Goal: Task Accomplishment & Management: Use online tool/utility

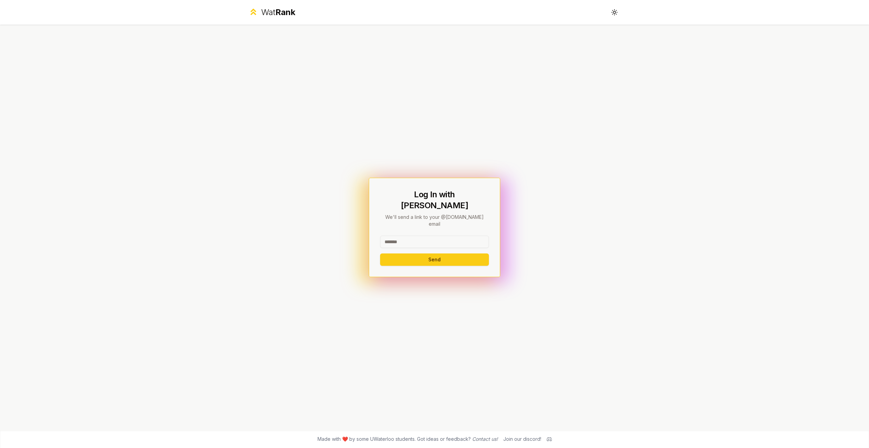
click at [424, 235] on input at bounding box center [434, 241] width 109 height 12
type input "********"
click at [442, 254] on button "Send" at bounding box center [434, 259] width 109 height 12
click at [417, 235] on input at bounding box center [434, 241] width 109 height 12
type input "********"
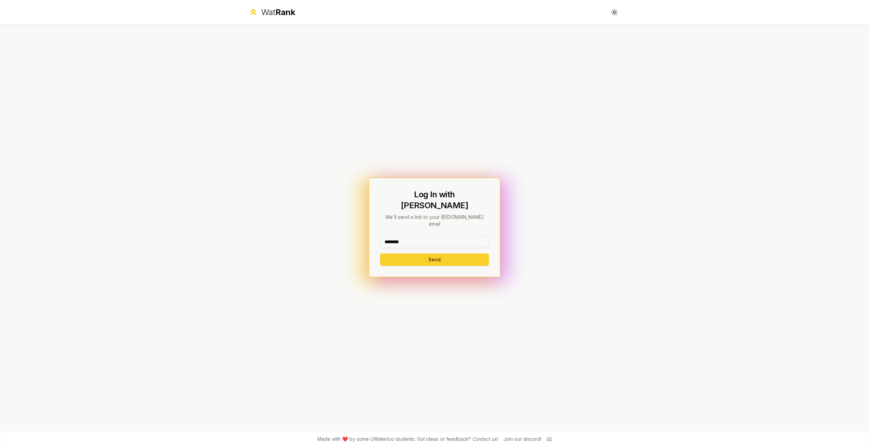
click at [419, 253] on button "Send" at bounding box center [434, 259] width 109 height 12
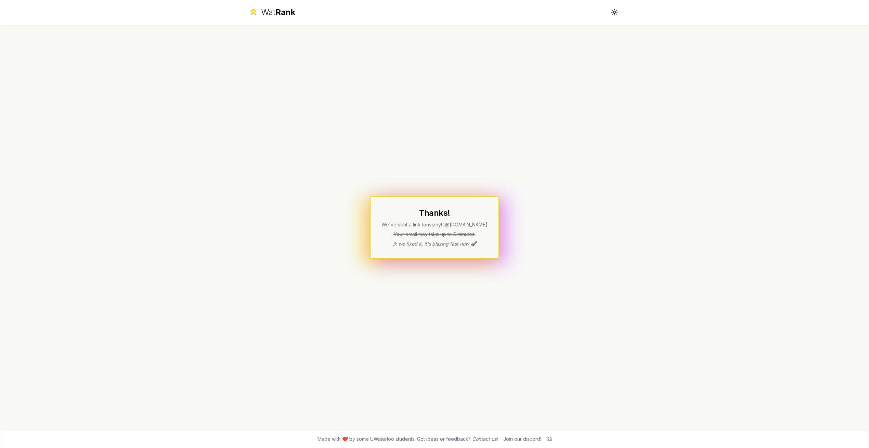
click at [272, 15] on div "Wat Rank" at bounding box center [278, 12] width 34 height 11
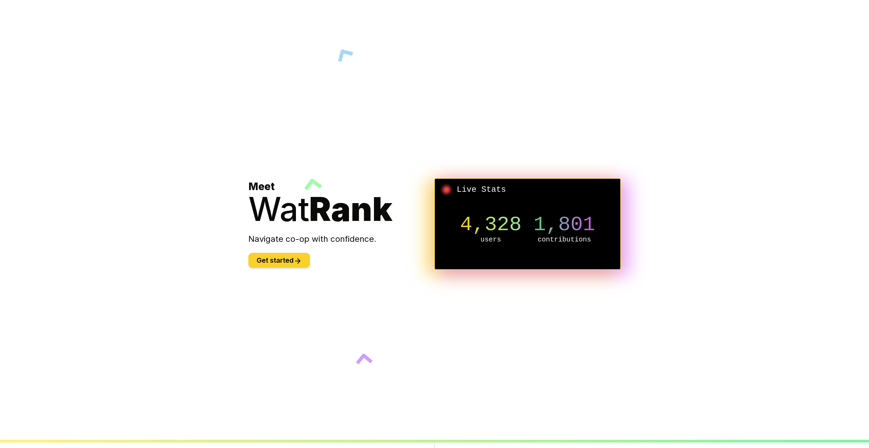
click at [284, 264] on button "Get started" at bounding box center [279, 260] width 62 height 15
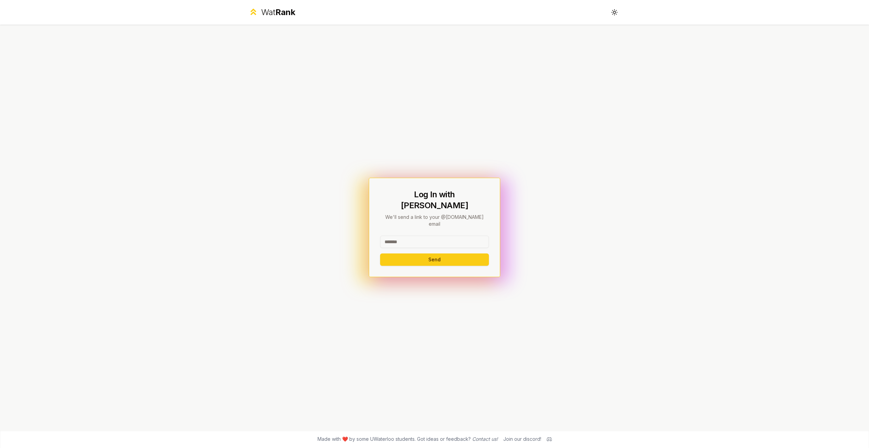
click at [421, 237] on input at bounding box center [434, 241] width 109 height 12
type input "********"
click at [425, 253] on button "Send" at bounding box center [434, 259] width 109 height 12
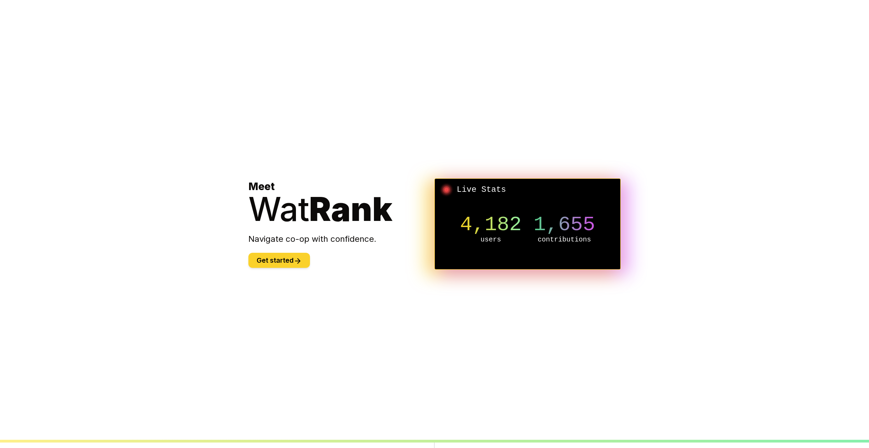
click at [284, 261] on button "Get started" at bounding box center [279, 260] width 62 height 15
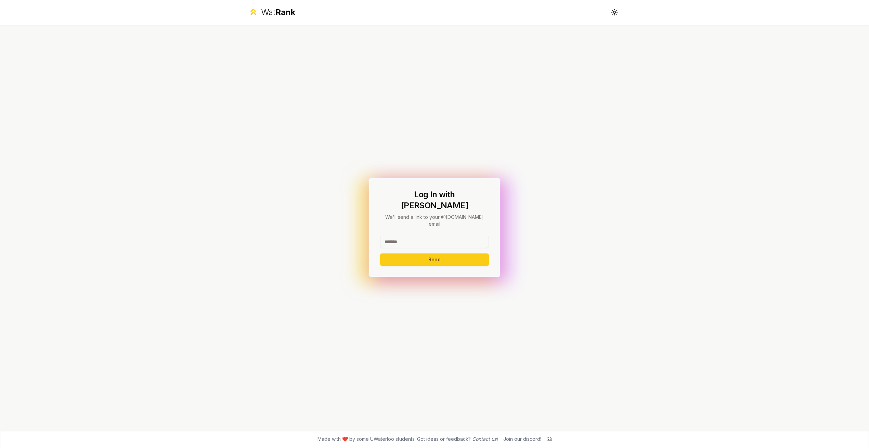
click at [408, 235] on input at bounding box center [434, 241] width 109 height 12
type input "********"
click at [411, 253] on button "Send" at bounding box center [434, 259] width 109 height 12
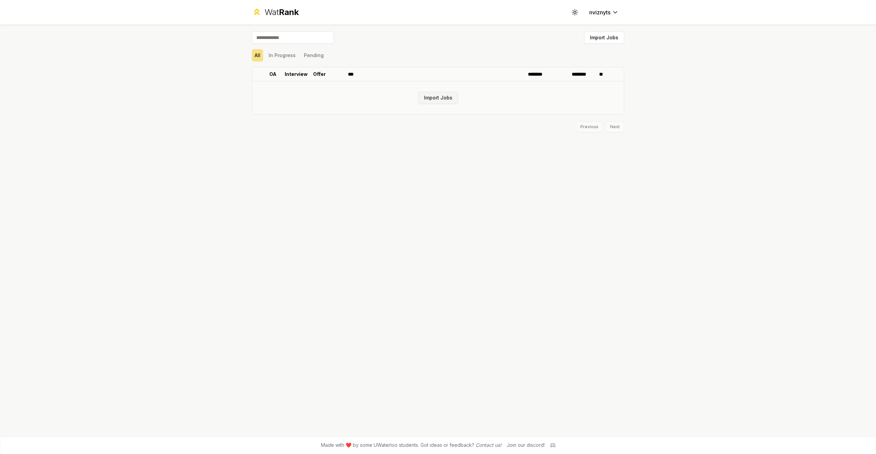
click at [451, 101] on button "Import Jobs" at bounding box center [438, 98] width 40 height 12
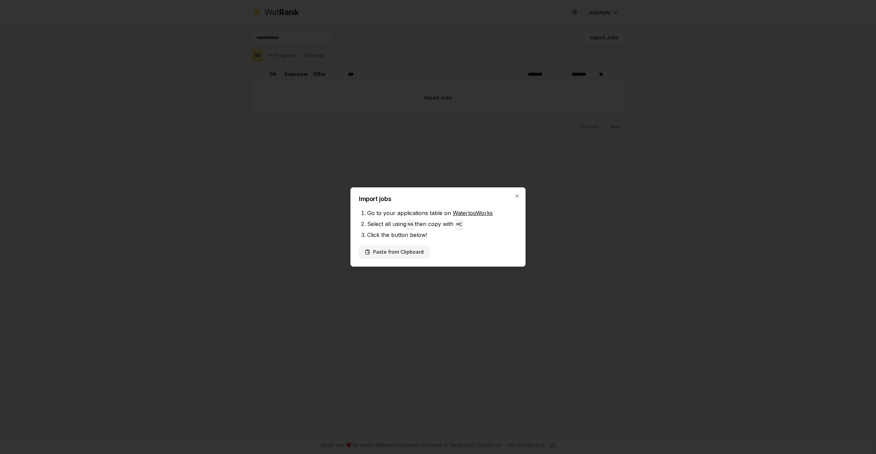
click at [407, 247] on button "Paste from Clipboard" at bounding box center [394, 252] width 70 height 12
click at [413, 253] on button "Paste from Clipboard" at bounding box center [394, 252] width 70 height 12
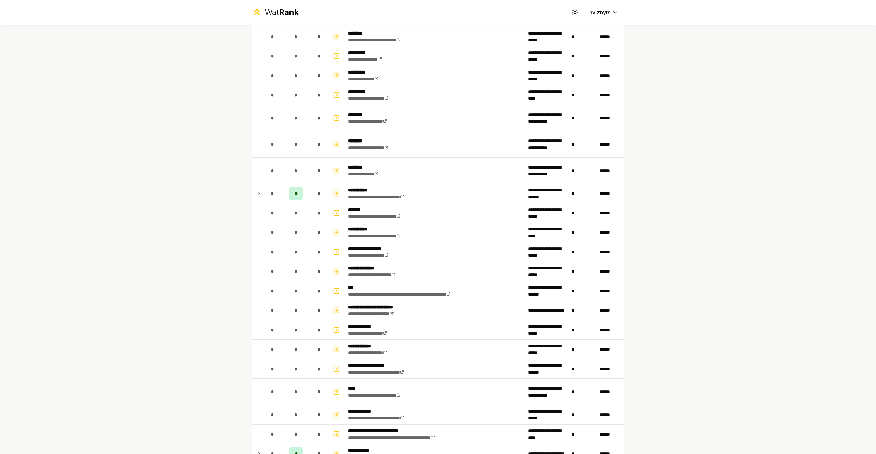
scroll to position [575, 0]
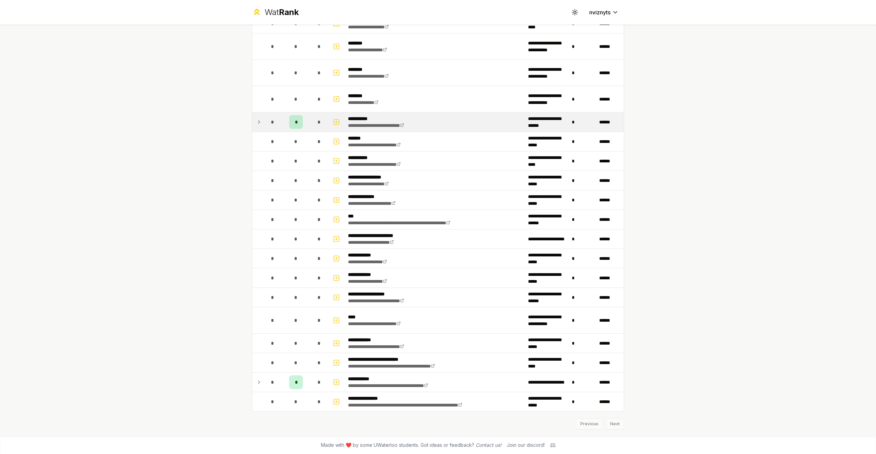
click at [260, 121] on icon at bounding box center [258, 122] width 5 height 8
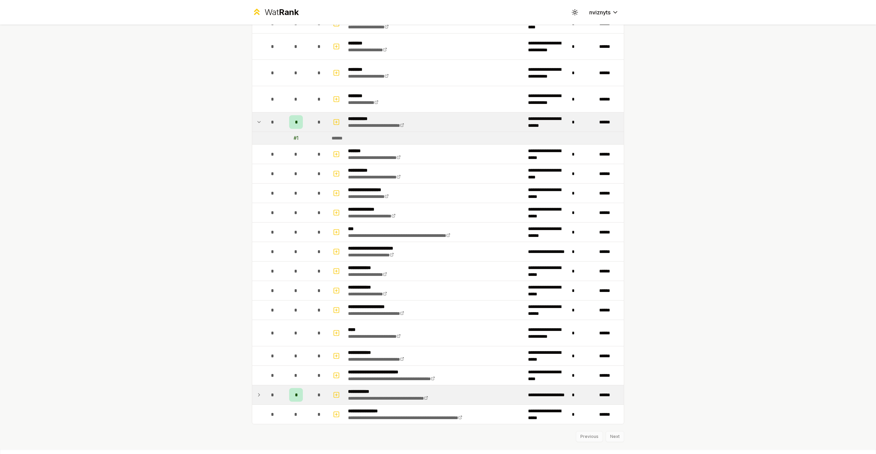
click at [262, 401] on td at bounding box center [257, 395] width 11 height 19
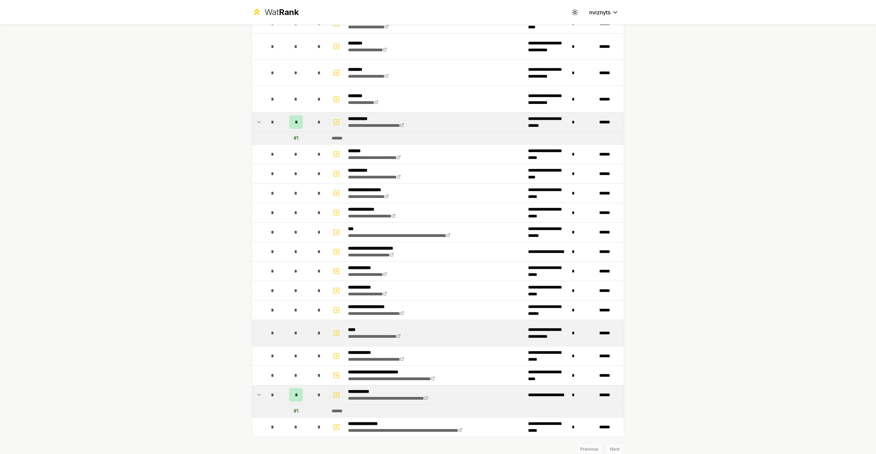
click at [338, 334] on icon "button" at bounding box center [336, 333] width 7 height 8
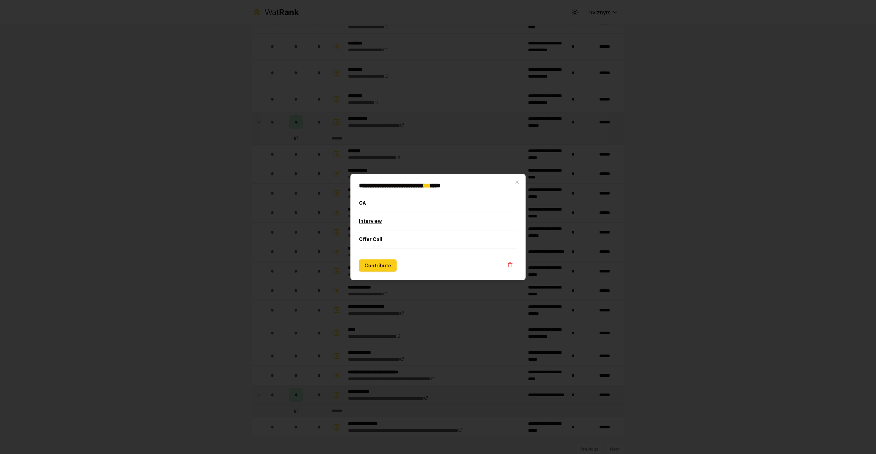
click at [377, 223] on button "Interview" at bounding box center [438, 221] width 158 height 18
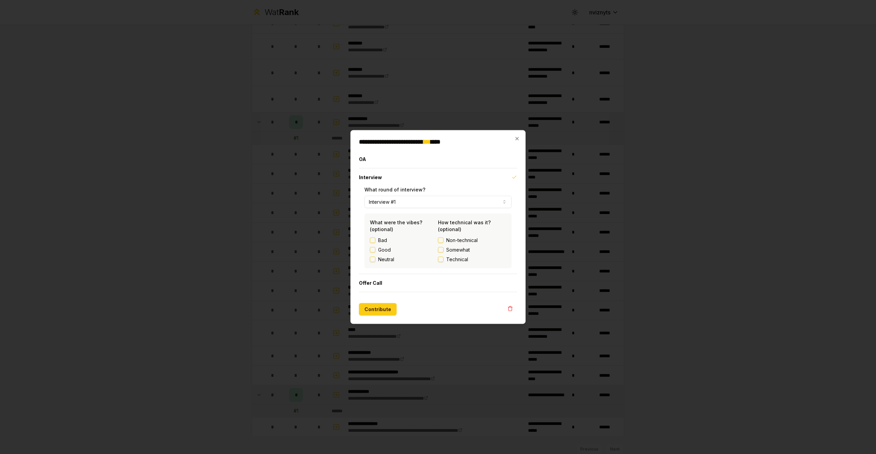
click at [380, 250] on label "Good" at bounding box center [384, 250] width 13 height 7
click at [375, 250] on button "Good" at bounding box center [372, 249] width 5 height 5
click at [447, 251] on span "Somewhat" at bounding box center [458, 250] width 24 height 7
click at [443, 251] on button "Somewhat" at bounding box center [440, 249] width 5 height 5
click at [383, 313] on button "Contribute" at bounding box center [378, 309] width 38 height 12
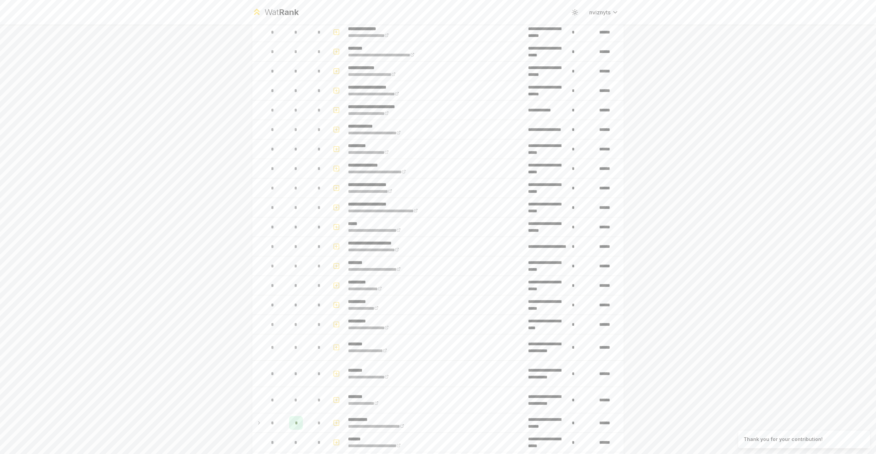
scroll to position [0, 0]
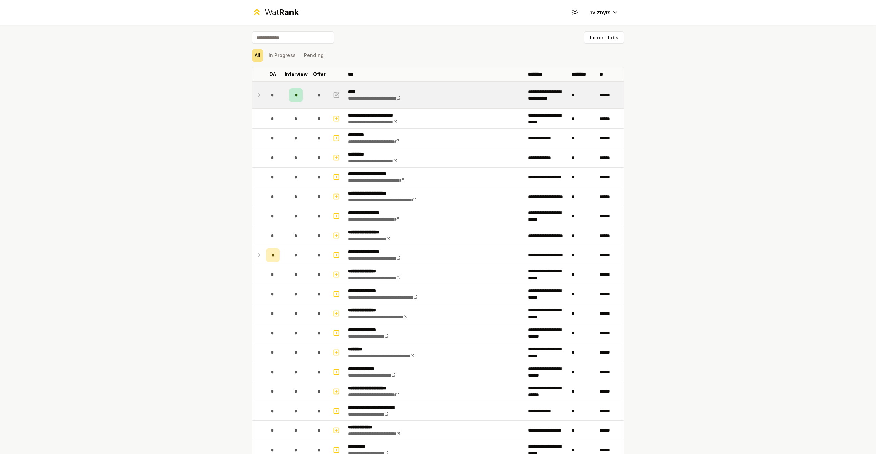
click at [259, 98] on icon at bounding box center [258, 95] width 5 height 8
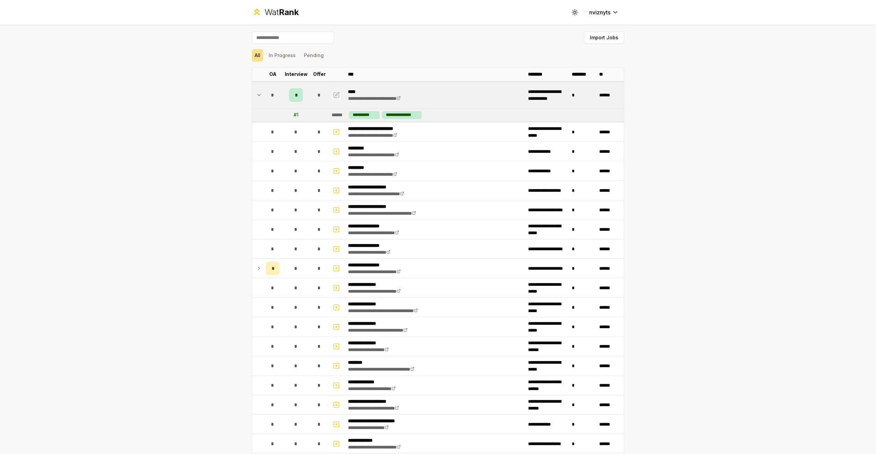
click at [338, 96] on icon "button" at bounding box center [336, 95] width 7 height 8
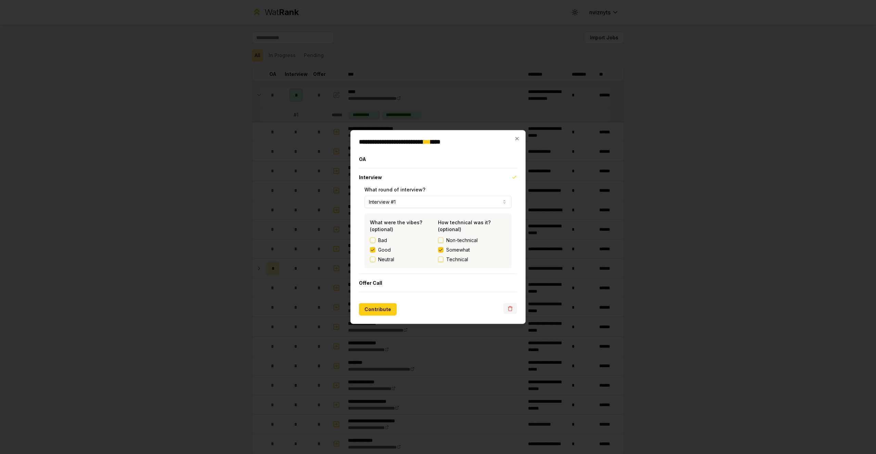
click at [507, 308] on icon "button" at bounding box center [509, 308] width 5 height 5
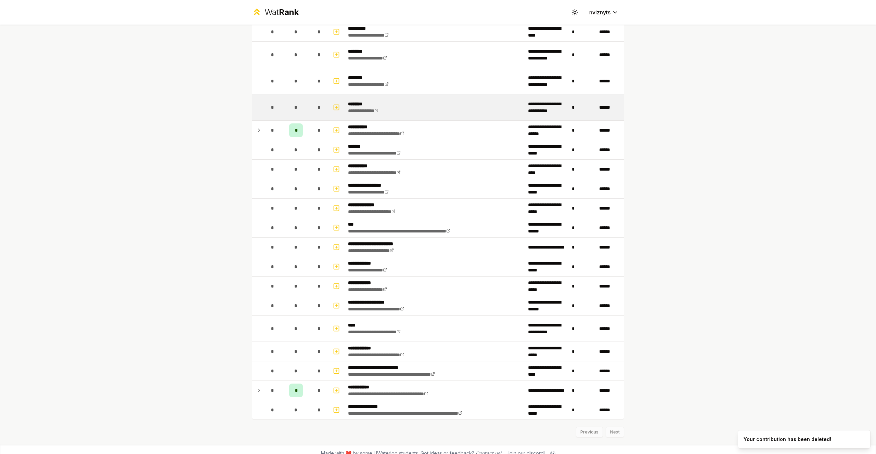
scroll to position [575, 0]
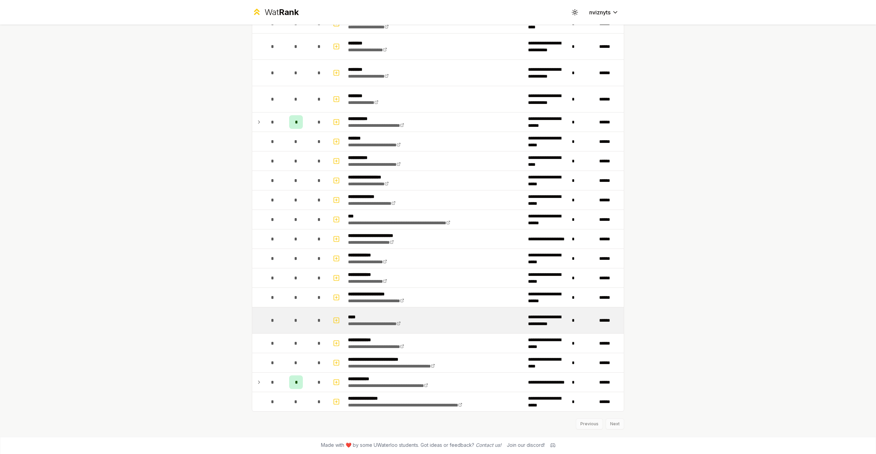
click at [297, 321] on span "*" at bounding box center [295, 320] width 3 height 7
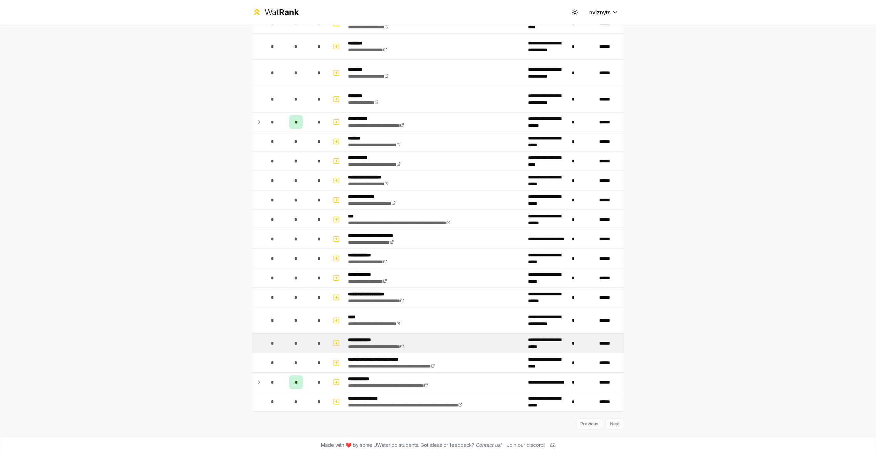
click at [292, 350] on td "*" at bounding box center [295, 343] width 27 height 19
click at [335, 341] on rect "button" at bounding box center [336, 343] width 5 height 5
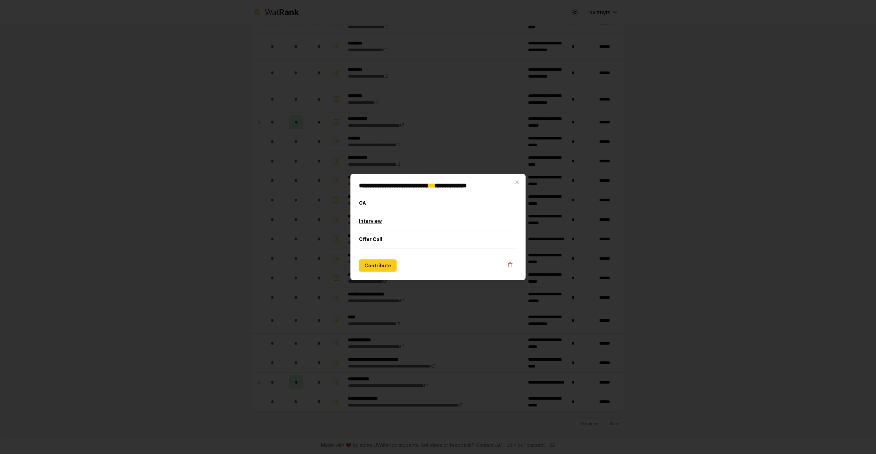
click at [387, 218] on button "Interview" at bounding box center [438, 221] width 158 height 18
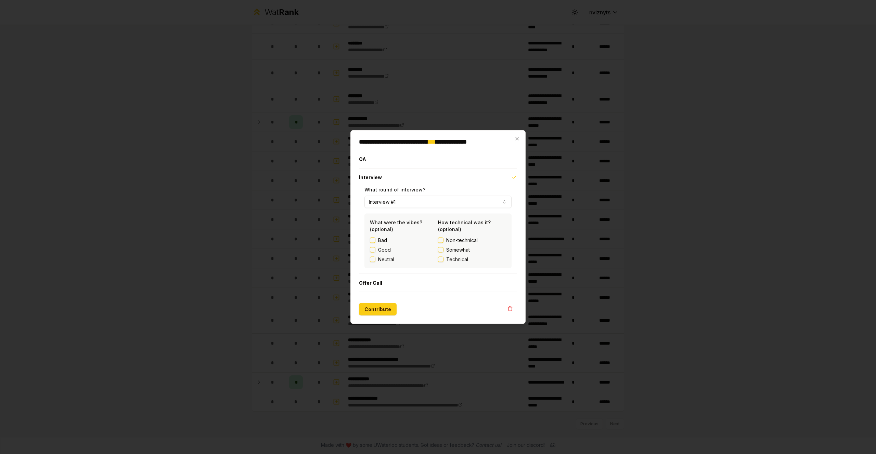
click at [378, 249] on label "Good" at bounding box center [384, 250] width 13 height 7
click at [375, 249] on button "Good" at bounding box center [372, 249] width 5 height 5
click at [449, 249] on span "Somewhat" at bounding box center [458, 250] width 24 height 7
click at [443, 249] on button "Somewhat" at bounding box center [440, 249] width 5 height 5
click at [378, 308] on button "Contribute" at bounding box center [378, 309] width 38 height 12
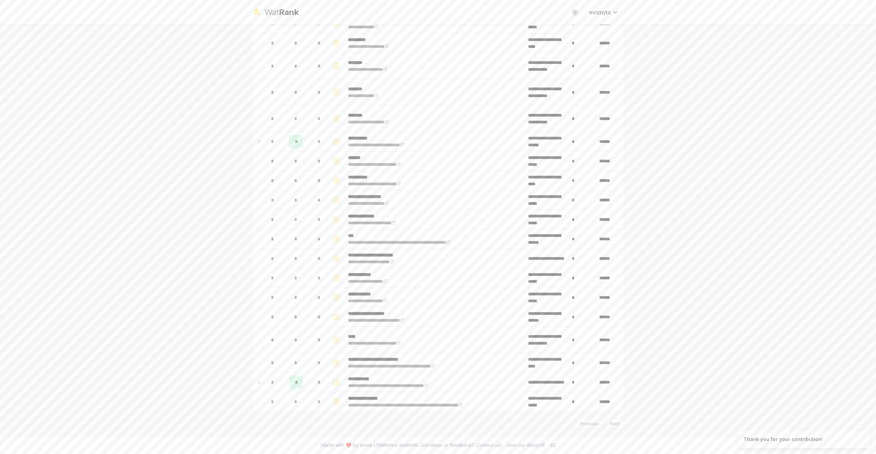
scroll to position [574, 0]
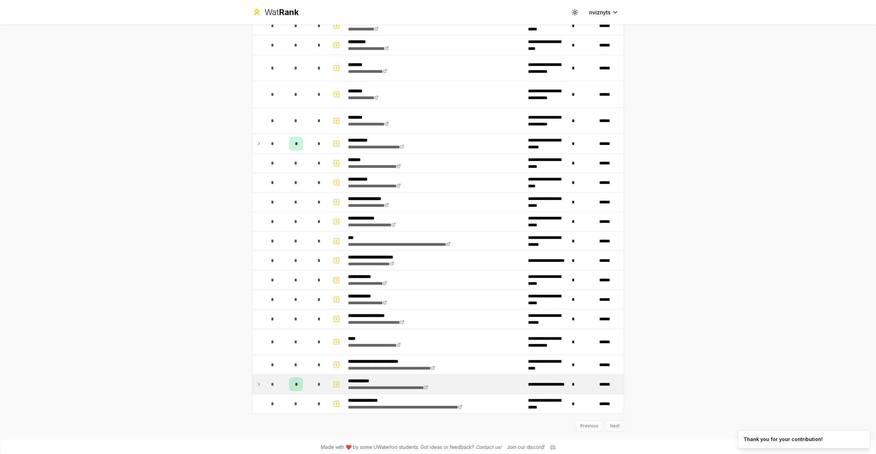
click at [300, 388] on div "*" at bounding box center [296, 385] width 14 height 14
click at [296, 401] on div "# 1" at bounding box center [296, 400] width 5 height 7
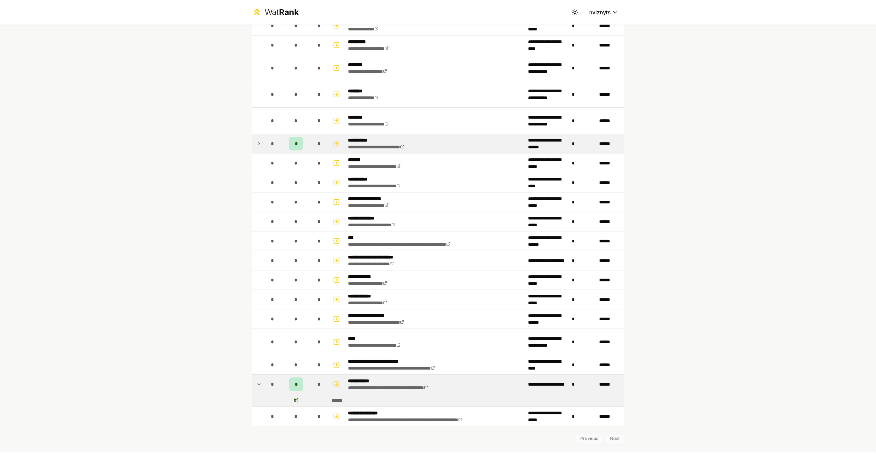
click at [257, 143] on icon at bounding box center [258, 144] width 5 height 8
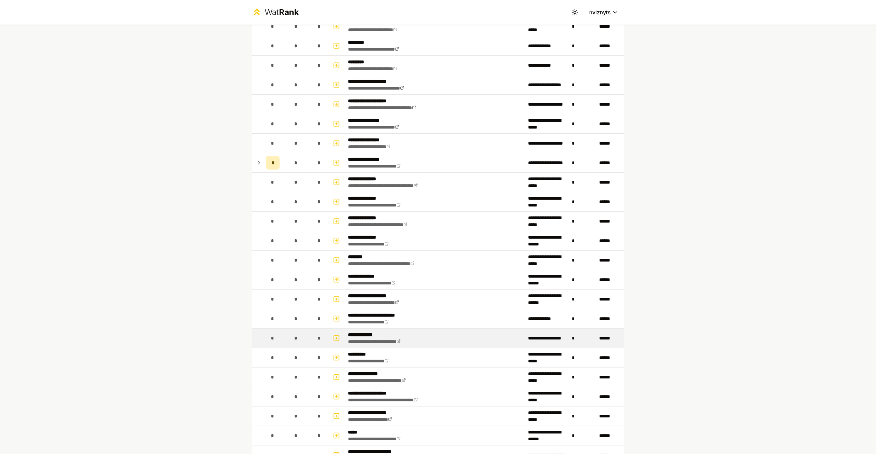
scroll to position [17, 0]
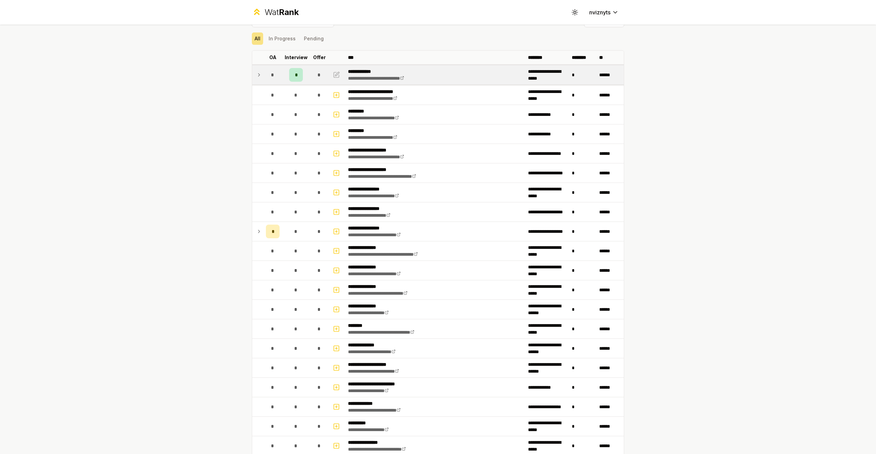
click at [298, 76] on div "*" at bounding box center [296, 75] width 14 height 14
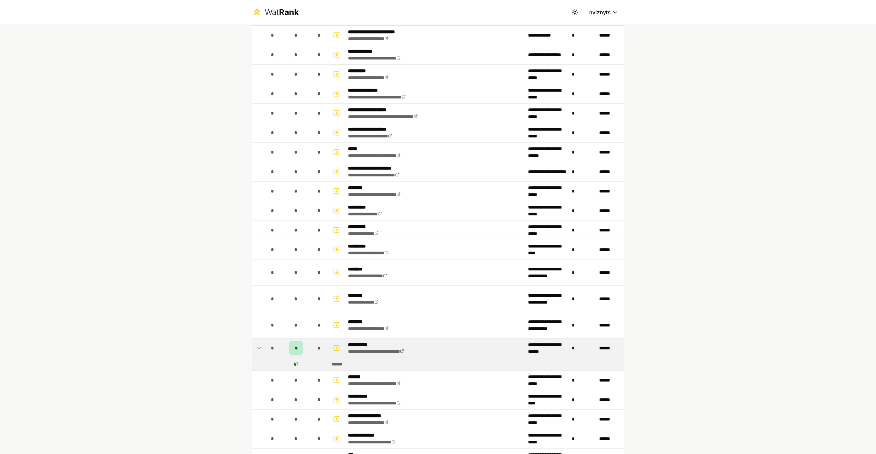
scroll to position [463, 0]
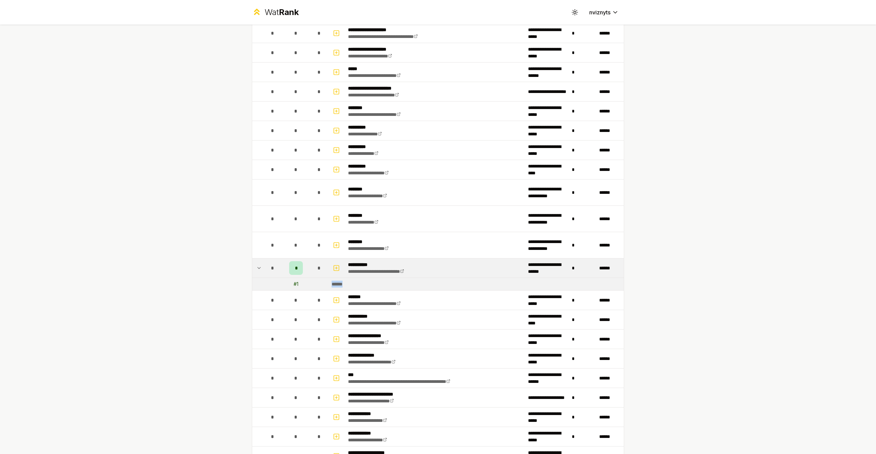
drag, startPoint x: 350, startPoint y: 288, endPoint x: 318, endPoint y: 288, distance: 31.8
click at [318, 288] on tr "# 1 ******" at bounding box center [438, 284] width 372 height 13
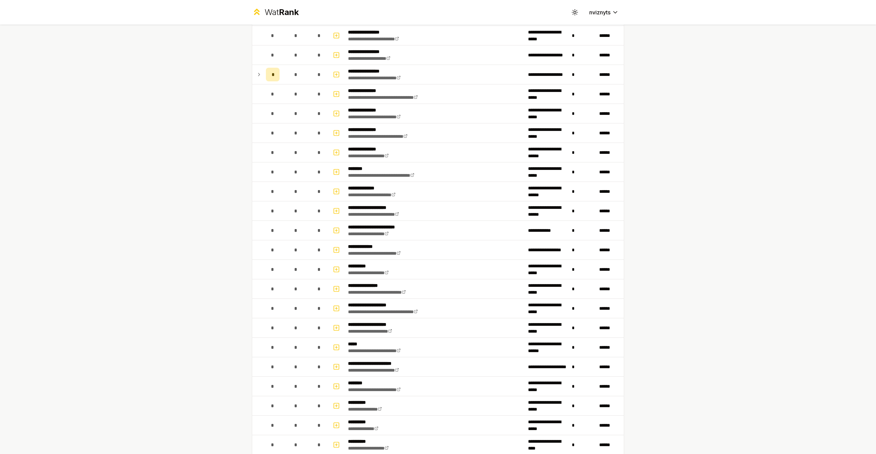
scroll to position [52, 0]
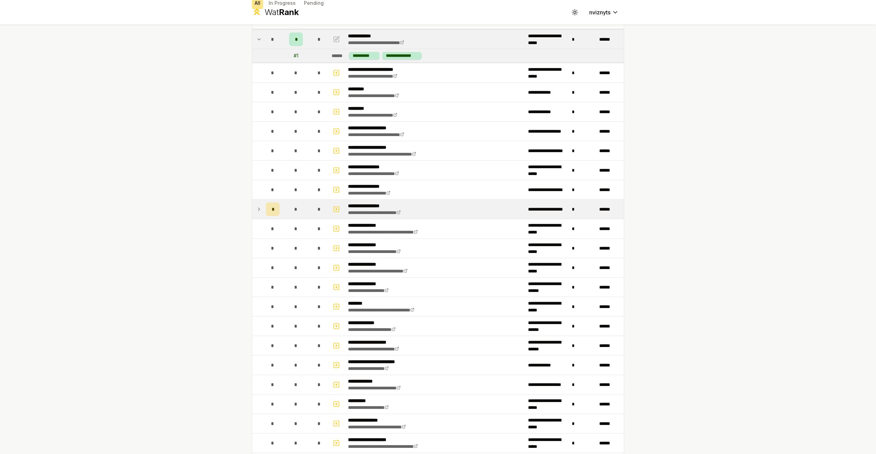
click at [262, 212] on td at bounding box center [257, 209] width 11 height 19
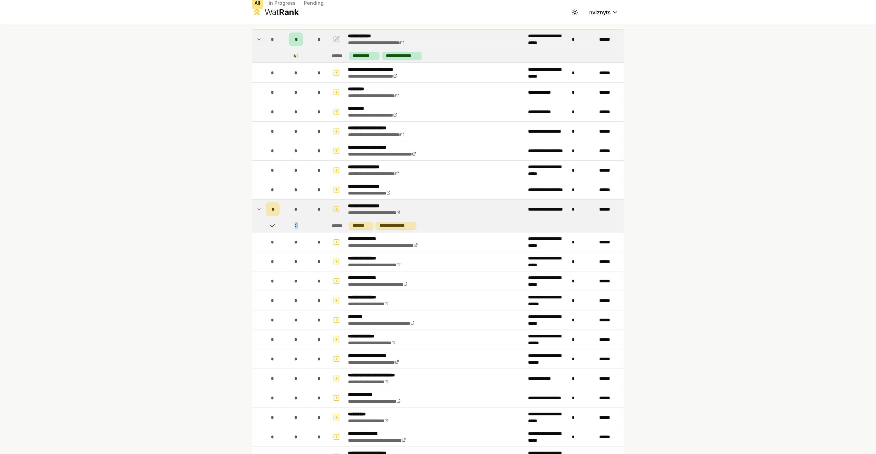
drag, startPoint x: 308, startPoint y: 227, endPoint x: 270, endPoint y: 227, distance: 38.0
click at [270, 227] on tr "**********" at bounding box center [438, 225] width 372 height 13
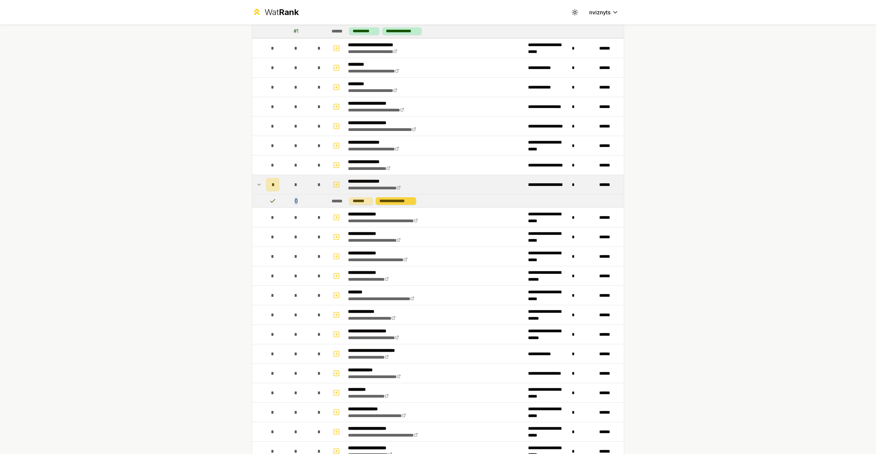
scroll to position [0, 0]
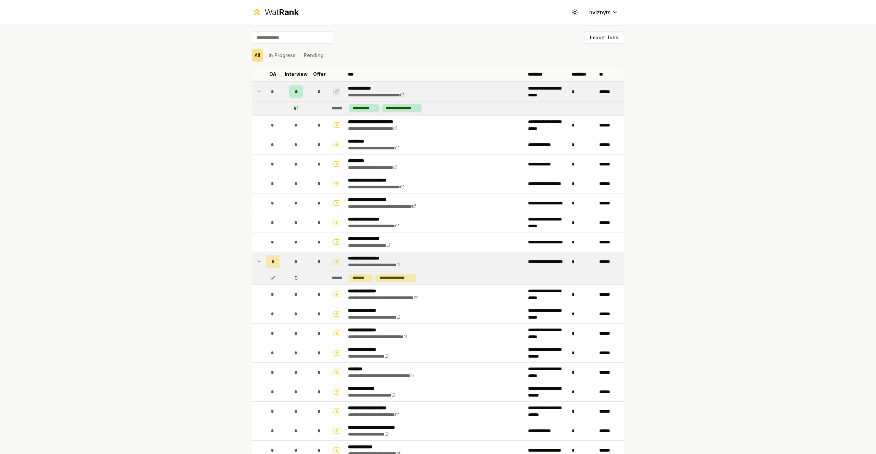
click at [803, 170] on div "**********" at bounding box center [438, 227] width 876 height 454
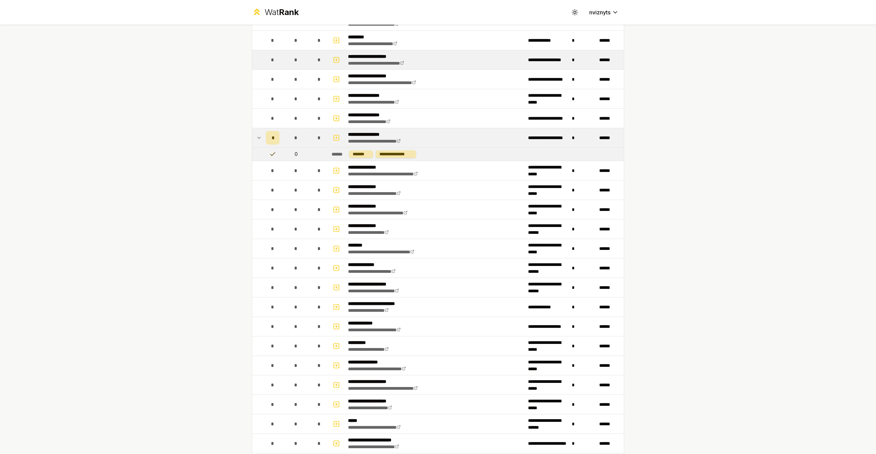
scroll to position [152, 0]
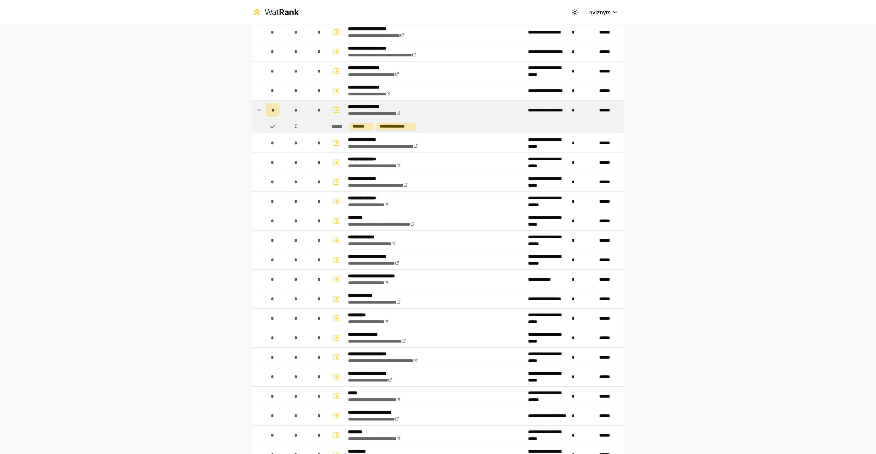
click at [261, 107] on icon at bounding box center [258, 110] width 5 height 8
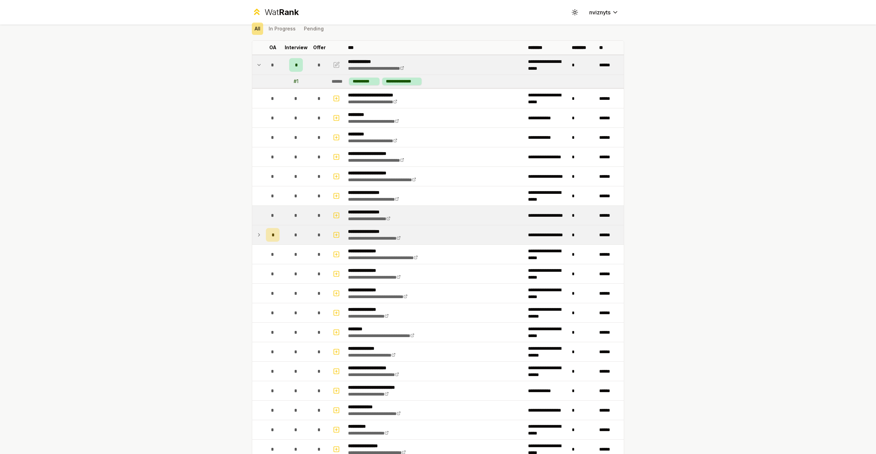
scroll to position [29, 0]
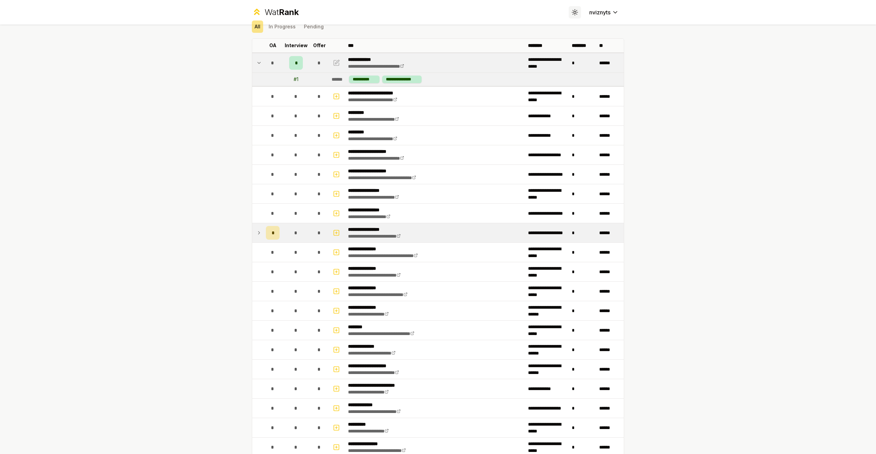
click at [575, 8] on button "Toggle theme" at bounding box center [575, 12] width 12 height 12
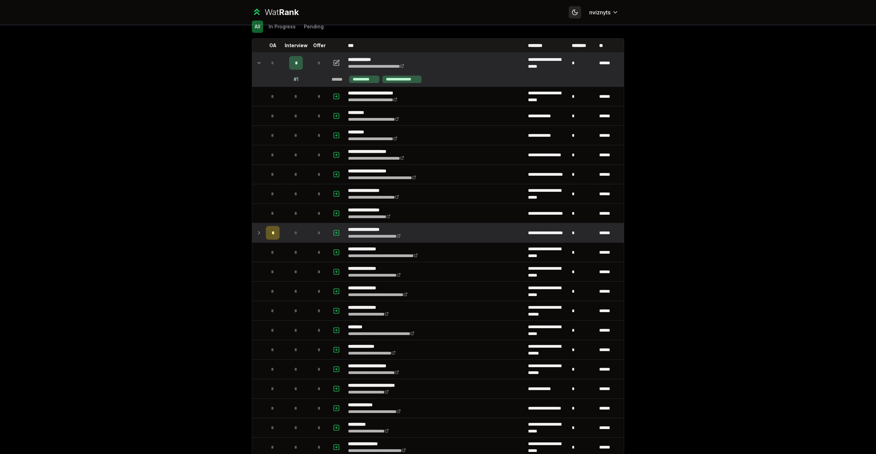
click at [575, 8] on button "Toggle theme" at bounding box center [575, 12] width 12 height 12
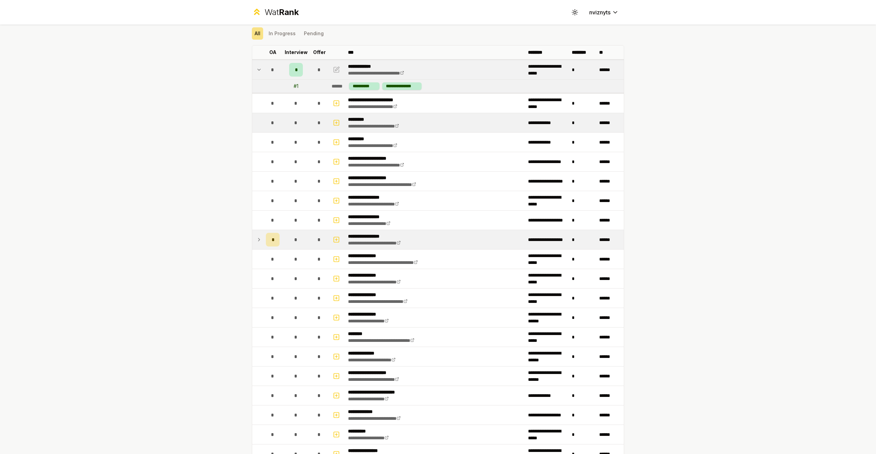
scroll to position [23, 0]
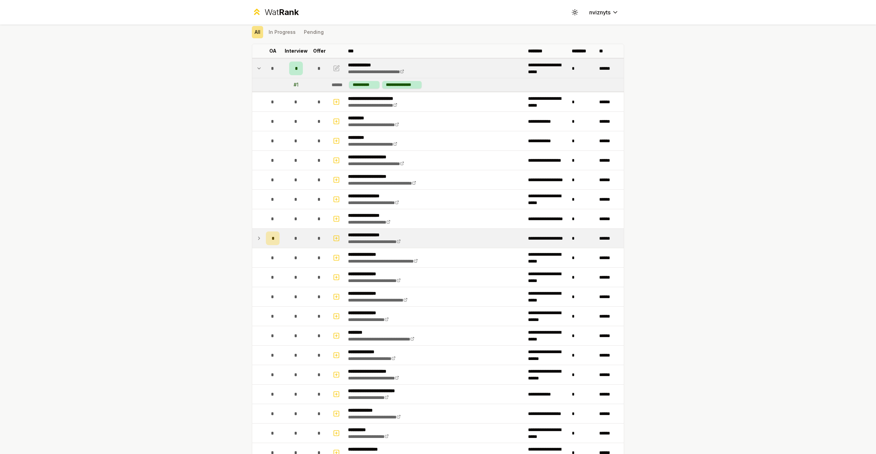
click at [258, 68] on icon at bounding box center [259, 68] width 3 height 1
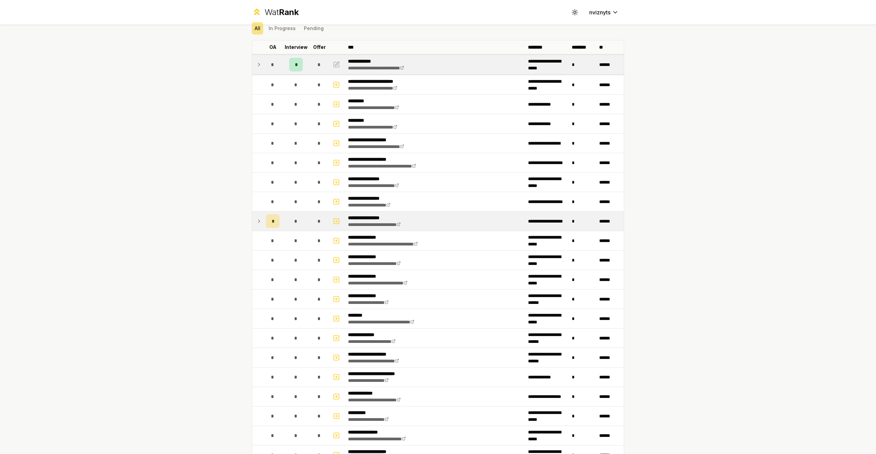
scroll to position [32, 0]
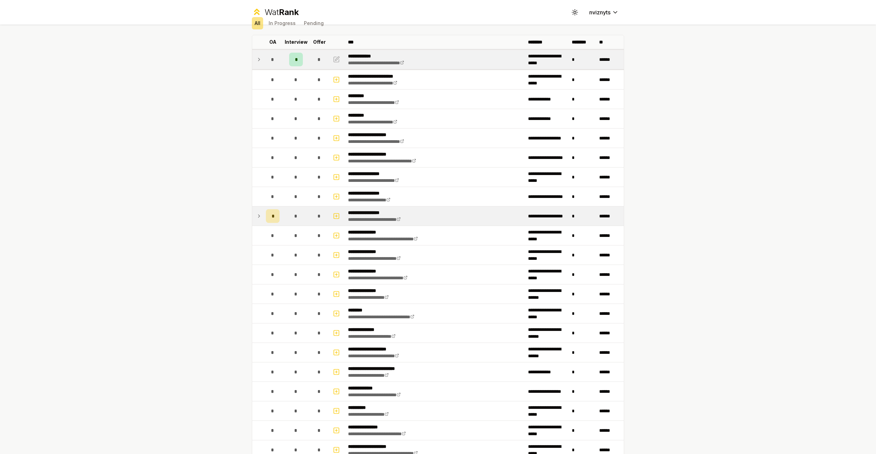
click at [263, 56] on td "*" at bounding box center [272, 59] width 19 height 19
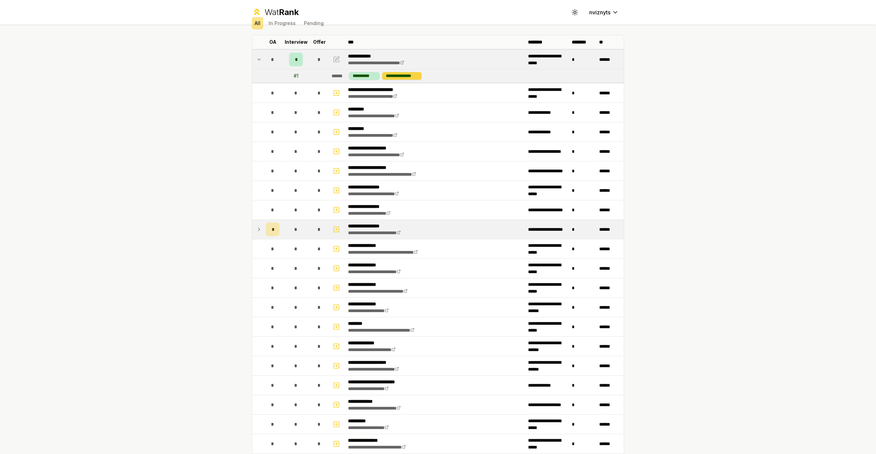
click at [399, 76] on div "**********" at bounding box center [401, 76] width 39 height 8
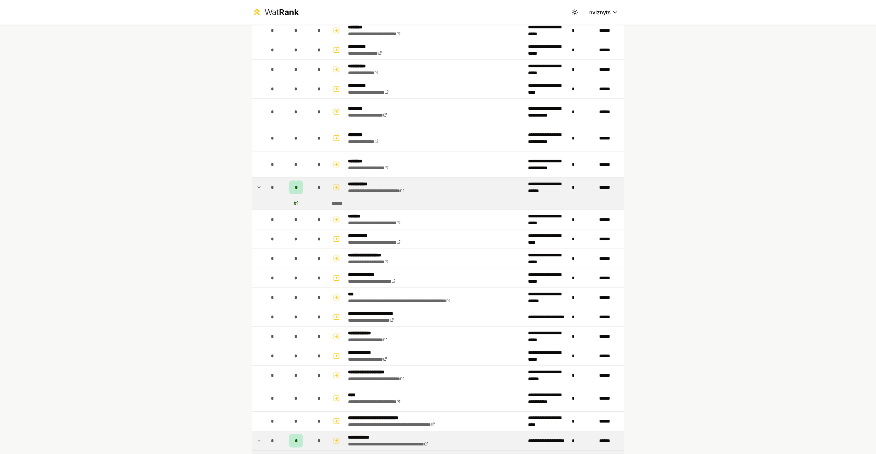
scroll to position [614, 0]
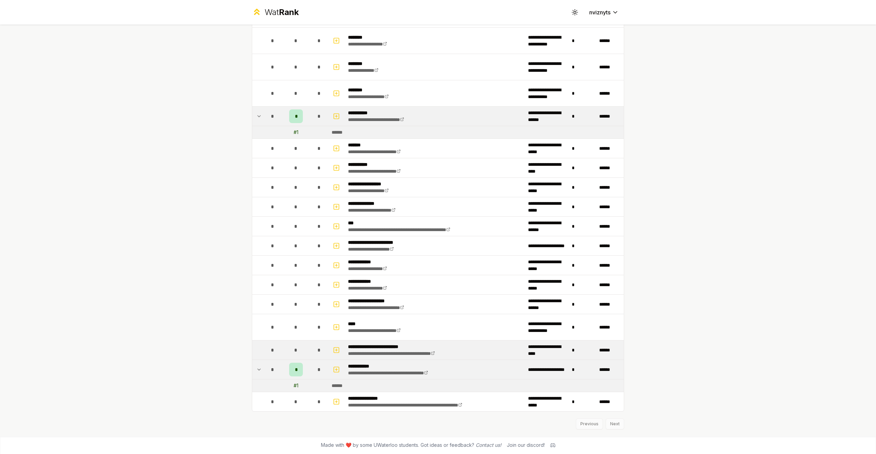
click at [386, 346] on p "**********" at bounding box center [404, 347] width 113 height 7
click at [394, 352] on link "**********" at bounding box center [391, 353] width 87 height 5
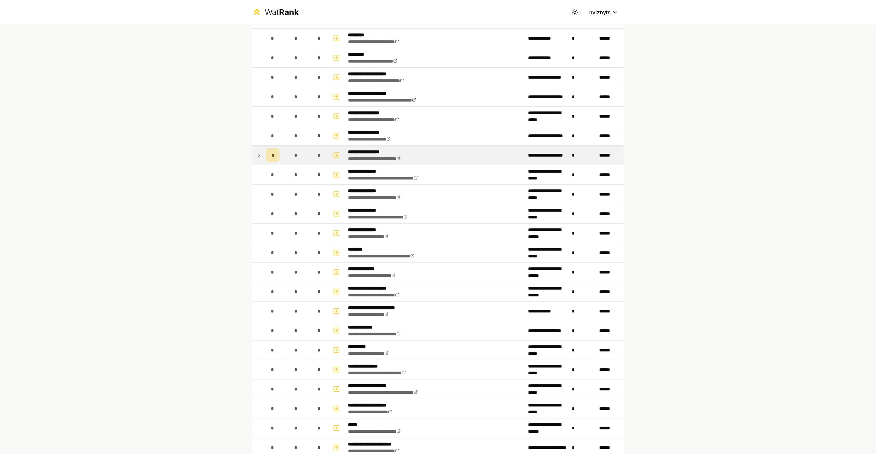
scroll to position [0, 0]
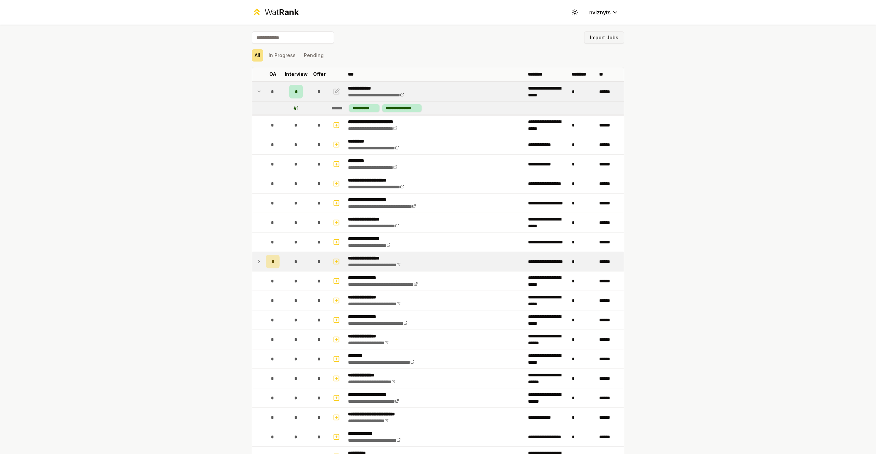
click at [599, 35] on button "Import Jobs" at bounding box center [604, 37] width 40 height 12
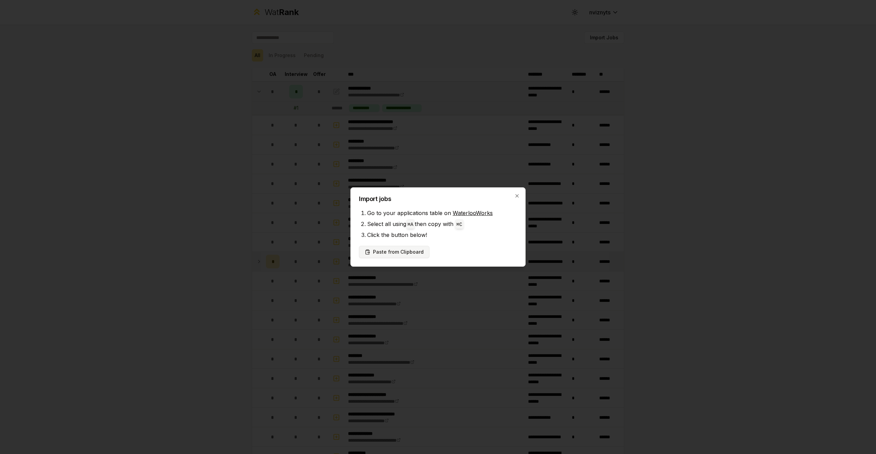
click at [396, 255] on button "Paste from Clipboard" at bounding box center [394, 252] width 70 height 12
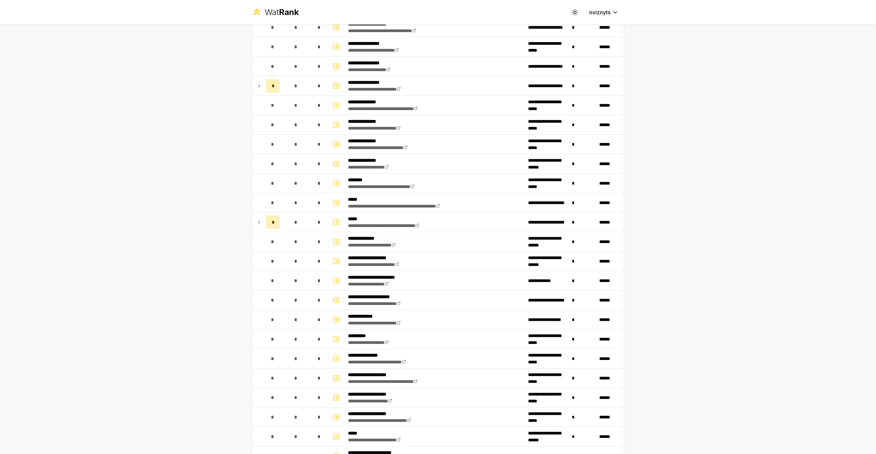
scroll to position [159, 0]
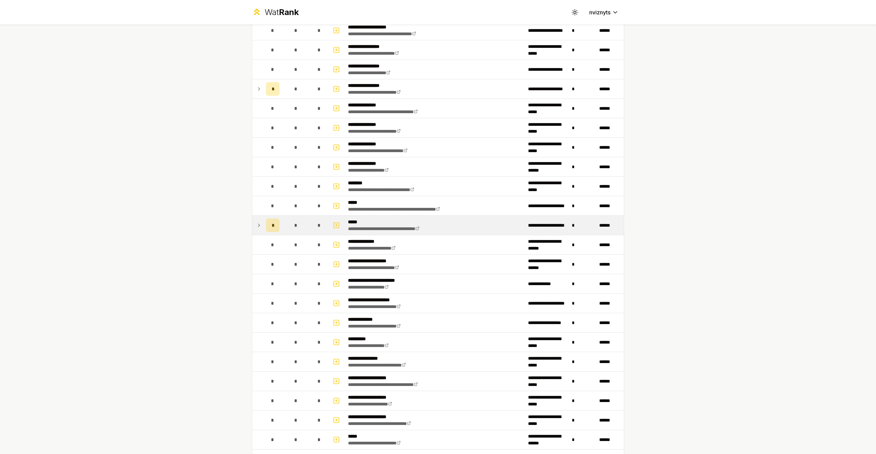
click at [255, 226] on td at bounding box center [257, 225] width 11 height 19
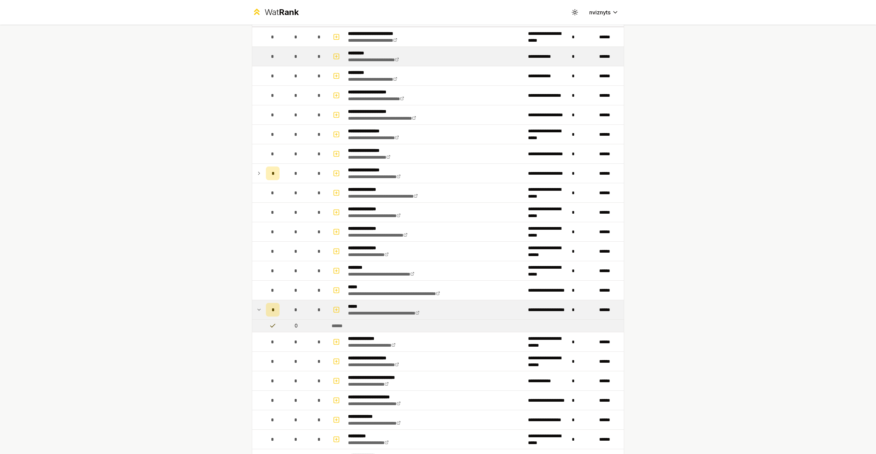
scroll to position [0, 0]
